Goal: Navigation & Orientation: Understand site structure

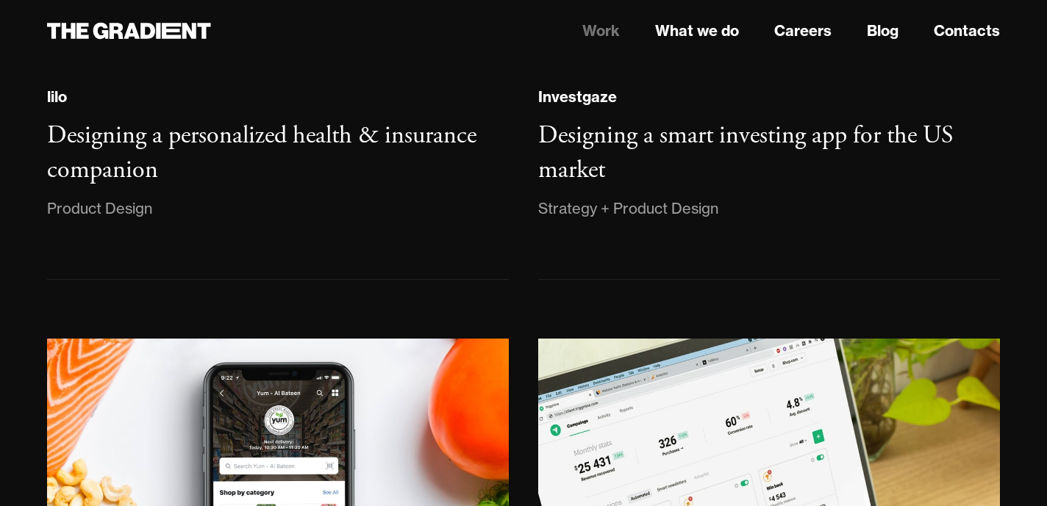
scroll to position [1803, 0]
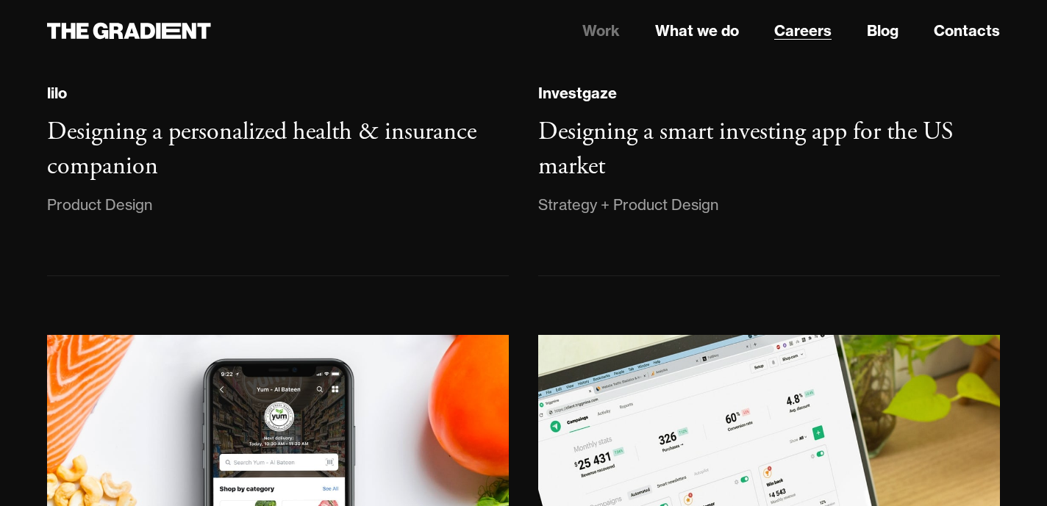
click at [791, 27] on link "Careers" at bounding box center [802, 31] width 57 height 22
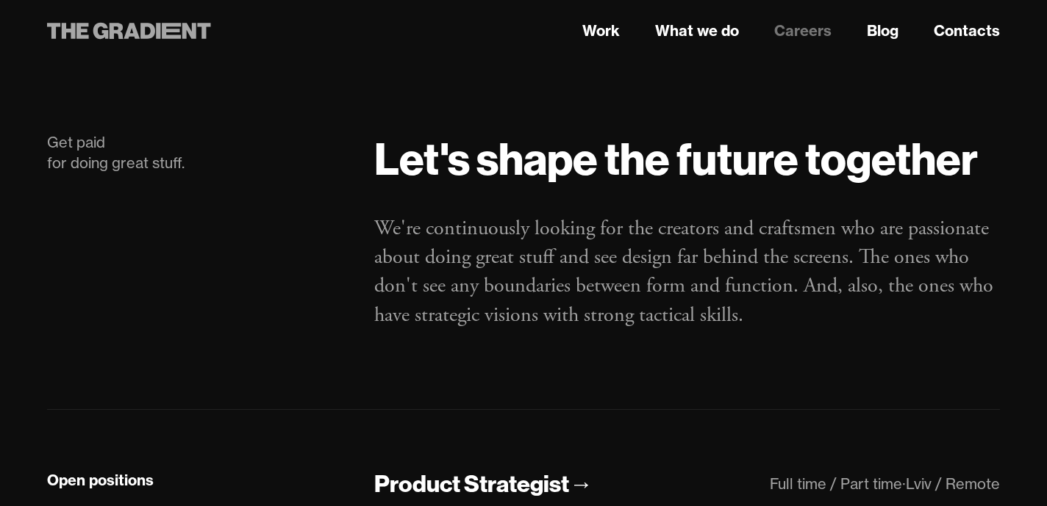
click at [180, 26] on icon at bounding box center [129, 31] width 164 height 26
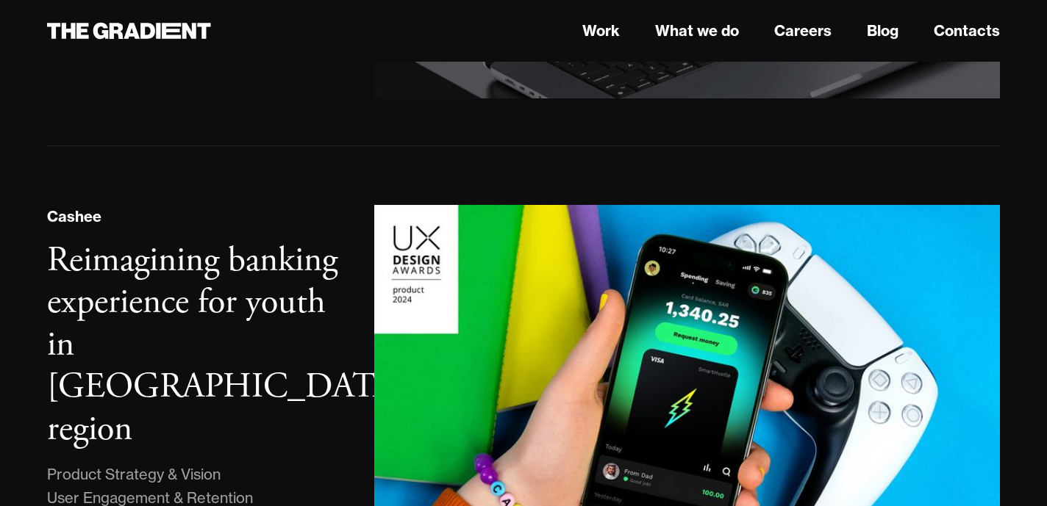
scroll to position [750, 0]
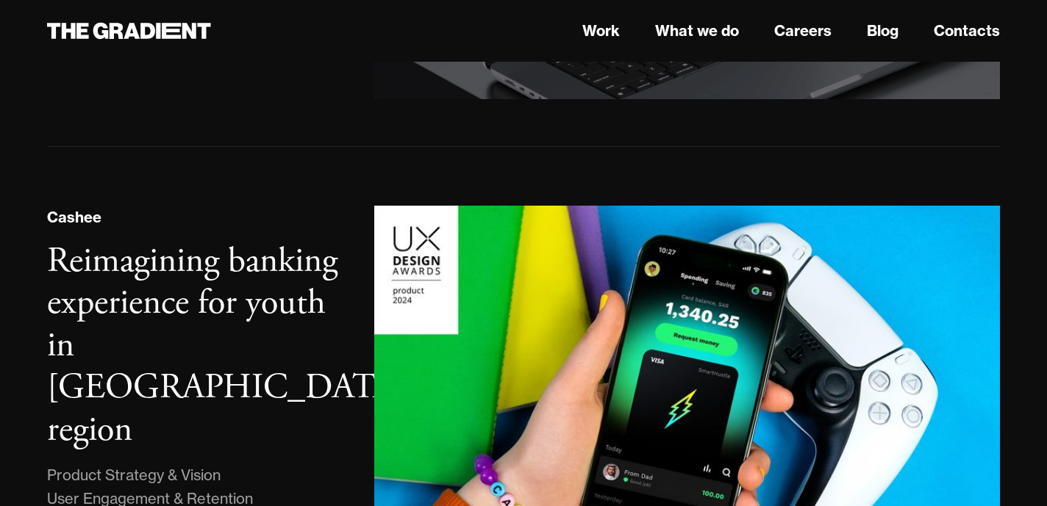
click at [678, 46] on header "Work What we do Careers Blog Contacts" at bounding box center [523, 31] width 1047 height 62
click at [679, 36] on link "What we do" at bounding box center [697, 31] width 84 height 22
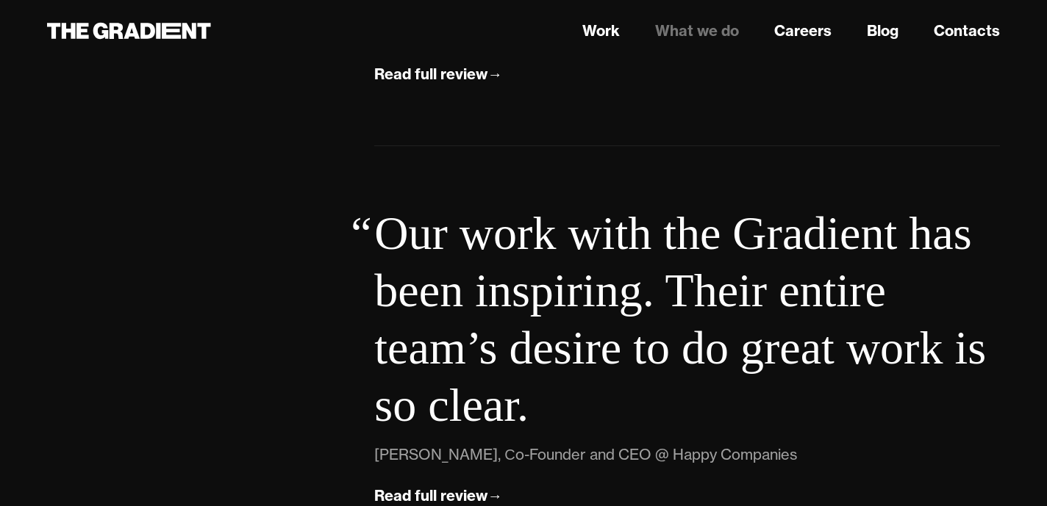
scroll to position [5478, 0]
